Goal: Information Seeking & Learning: Learn about a topic

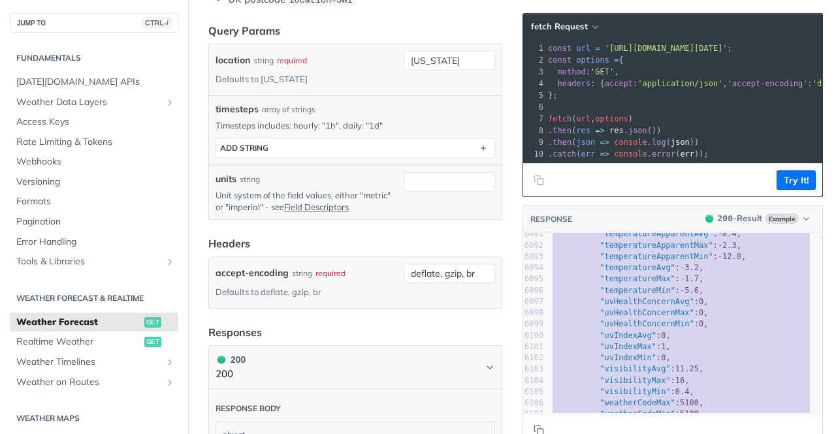
scroll to position [68619, 0]
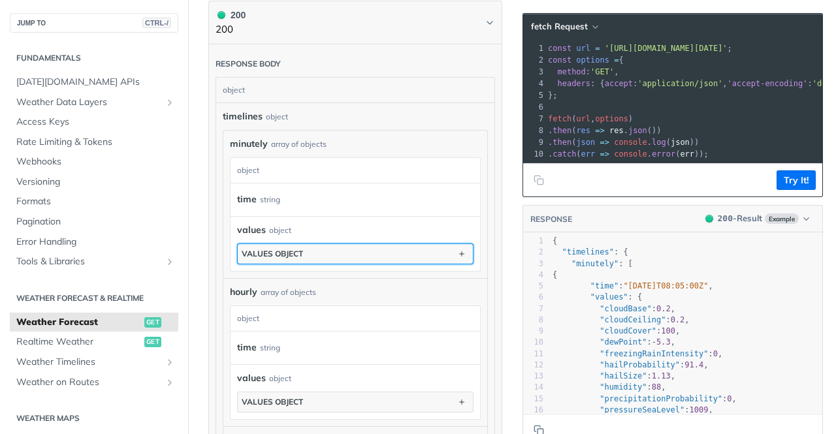
click at [320, 246] on button "values object" at bounding box center [355, 254] width 235 height 20
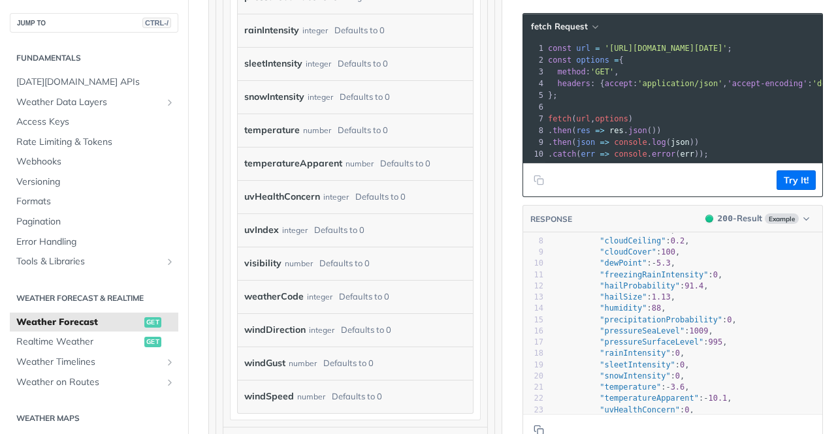
scroll to position [1454, 0]
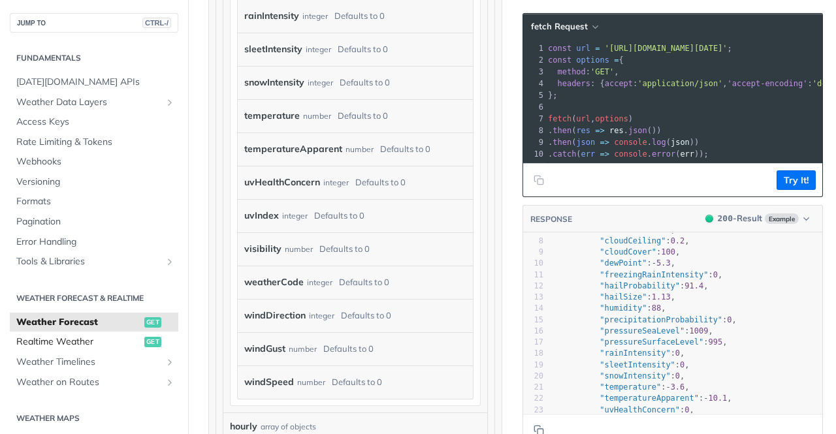
click at [76, 340] on span "Realtime Weather" at bounding box center [78, 342] width 125 height 13
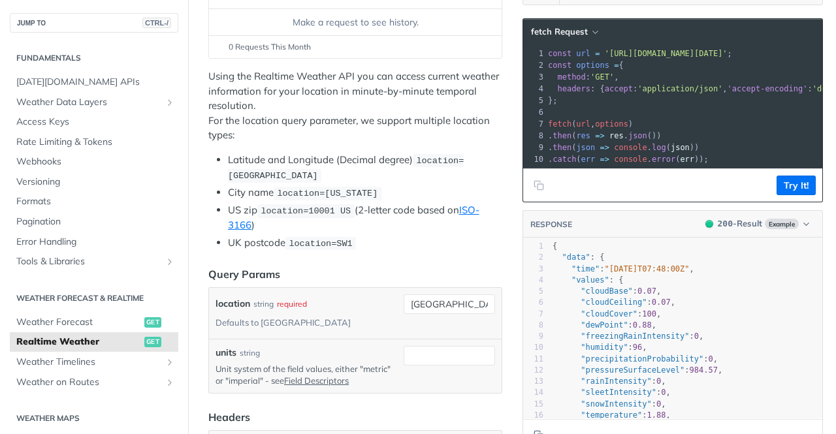
scroll to position [206, 0]
click at [73, 323] on span "Weather Forecast" at bounding box center [78, 322] width 125 height 13
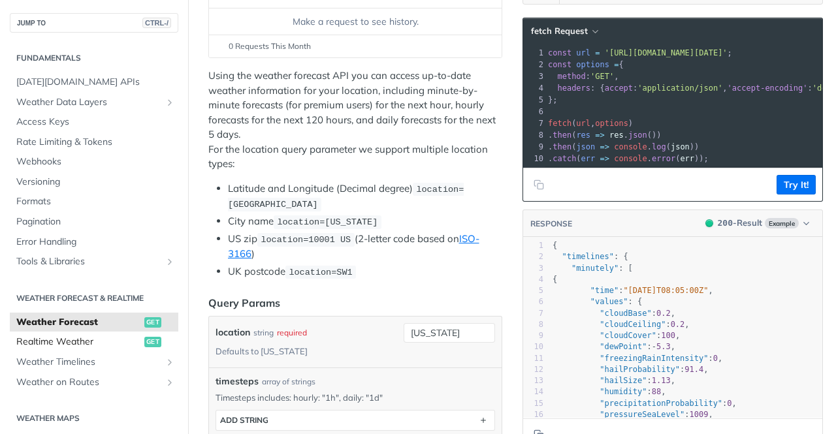
click at [74, 335] on link "Realtime Weather get" at bounding box center [94, 343] width 169 height 20
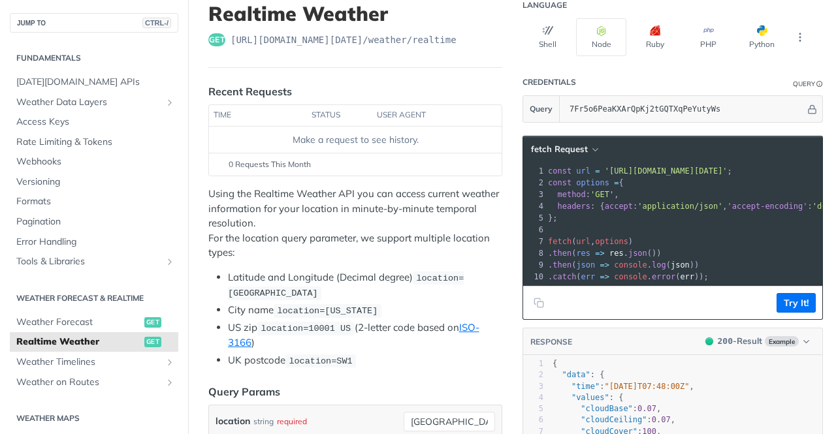
scroll to position [91, 0]
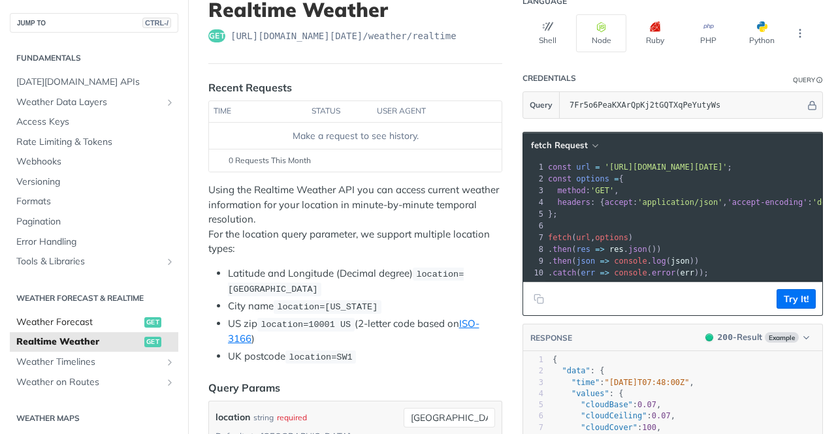
click at [76, 319] on span "Weather Forecast" at bounding box center [78, 322] width 125 height 13
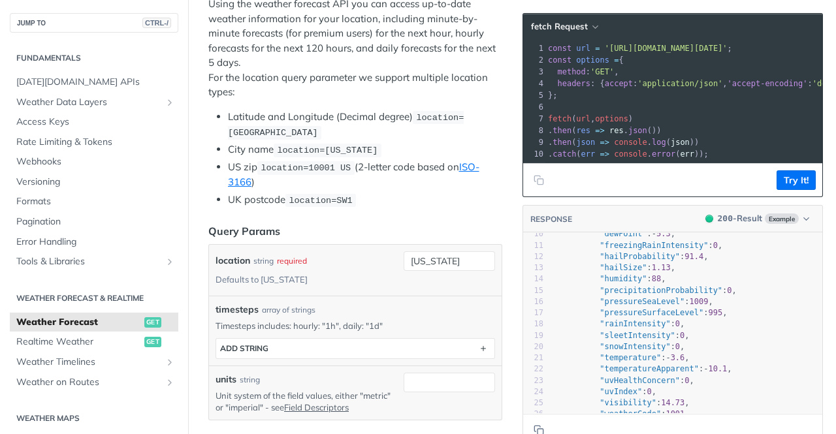
scroll to position [287, 0]
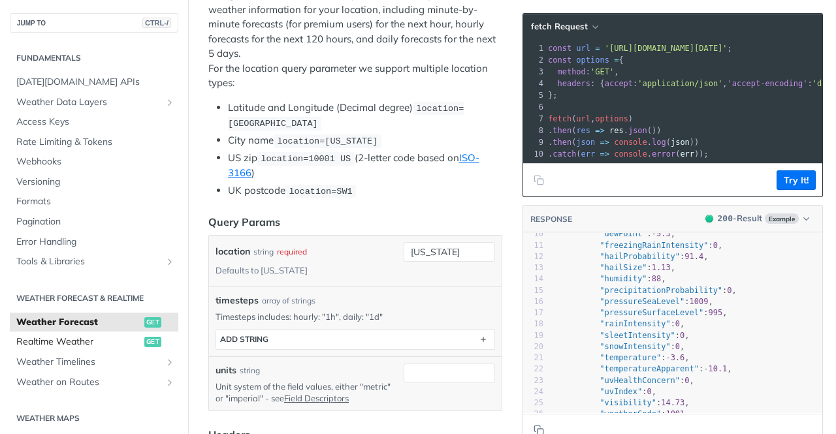
click at [53, 337] on span "Realtime Weather" at bounding box center [78, 342] width 125 height 13
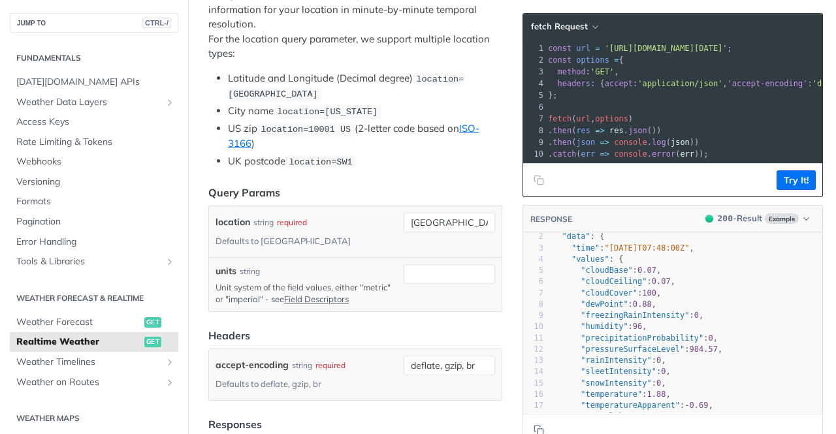
scroll to position [18, 0]
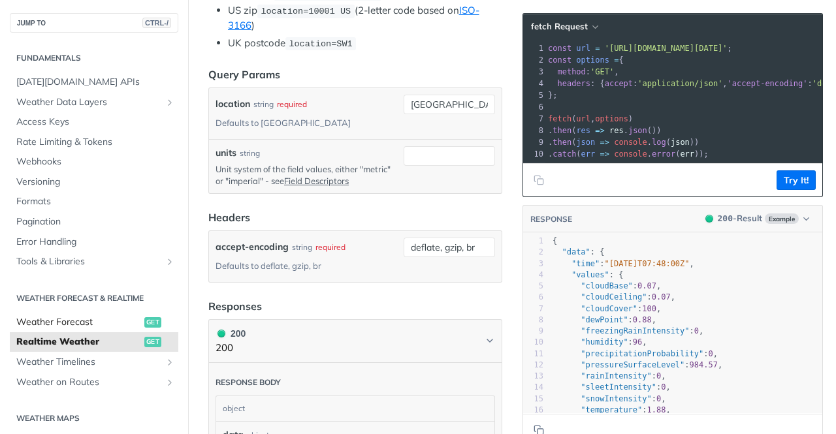
click at [84, 329] on link "Weather Forecast get" at bounding box center [94, 323] width 169 height 20
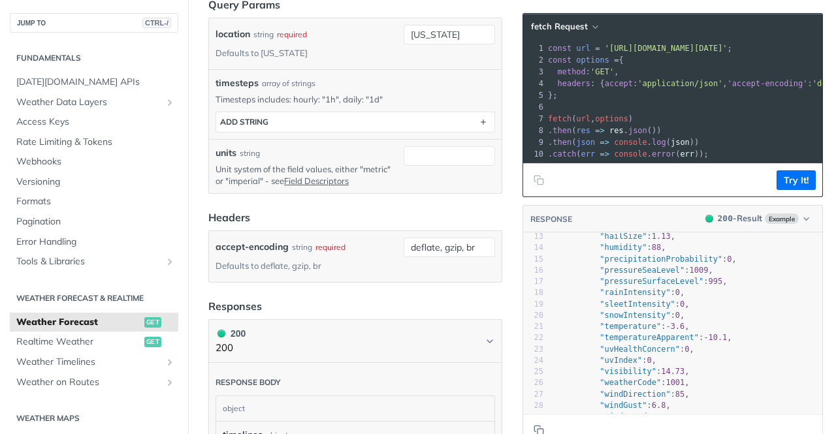
scroll to position [152, 0]
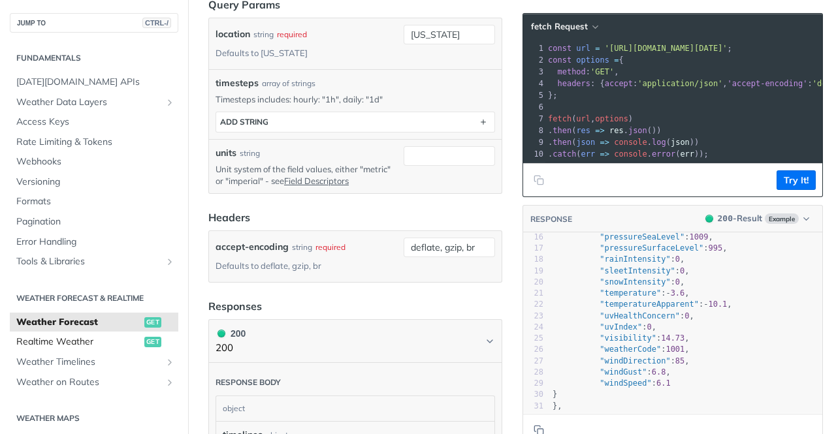
click at [69, 341] on span "Realtime Weather" at bounding box center [78, 342] width 125 height 13
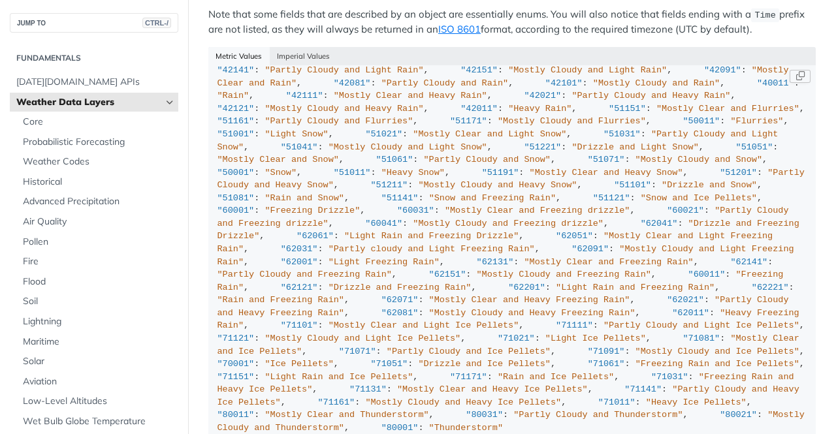
scroll to position [3861, 0]
